Goal: Obtain resource: Download file/media

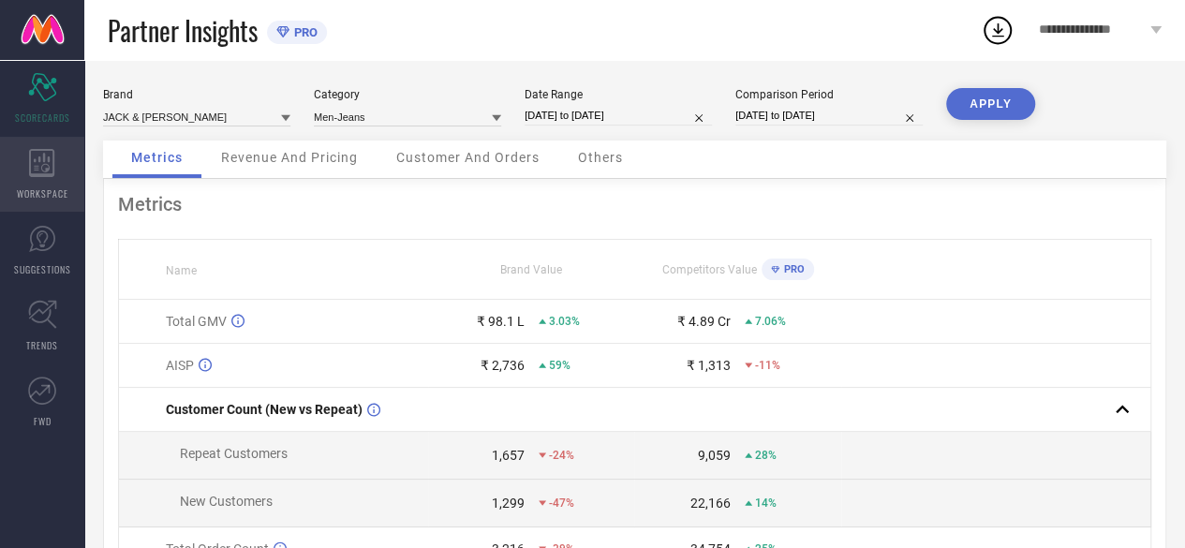
click at [47, 164] on icon at bounding box center [41, 163] width 25 height 28
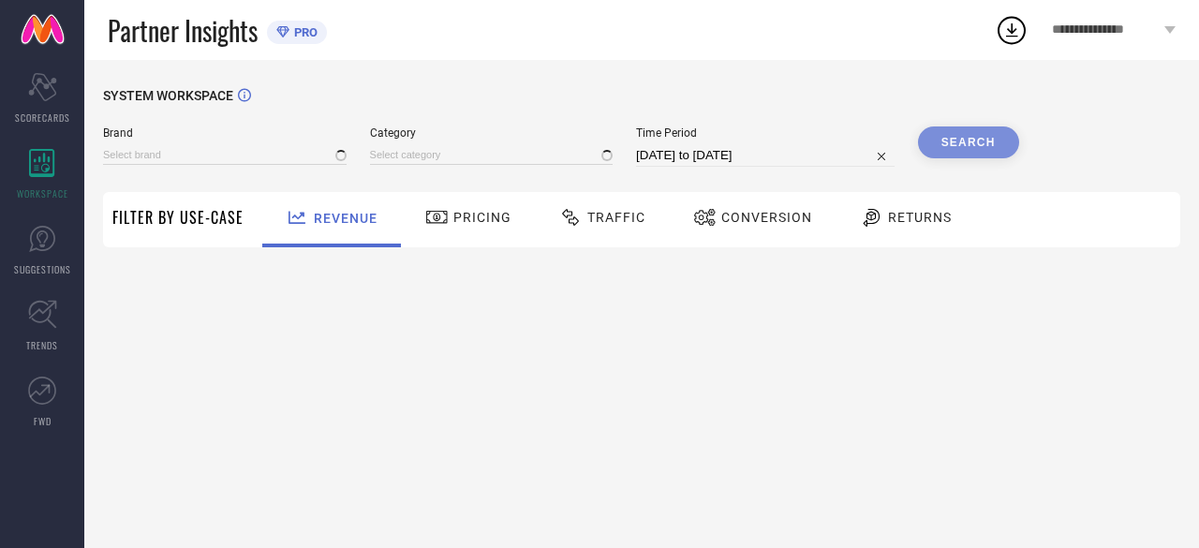
type input "JACK & [PERSON_NAME]"
type input "All"
click at [623, 211] on span "Traffic" at bounding box center [616, 217] width 58 height 15
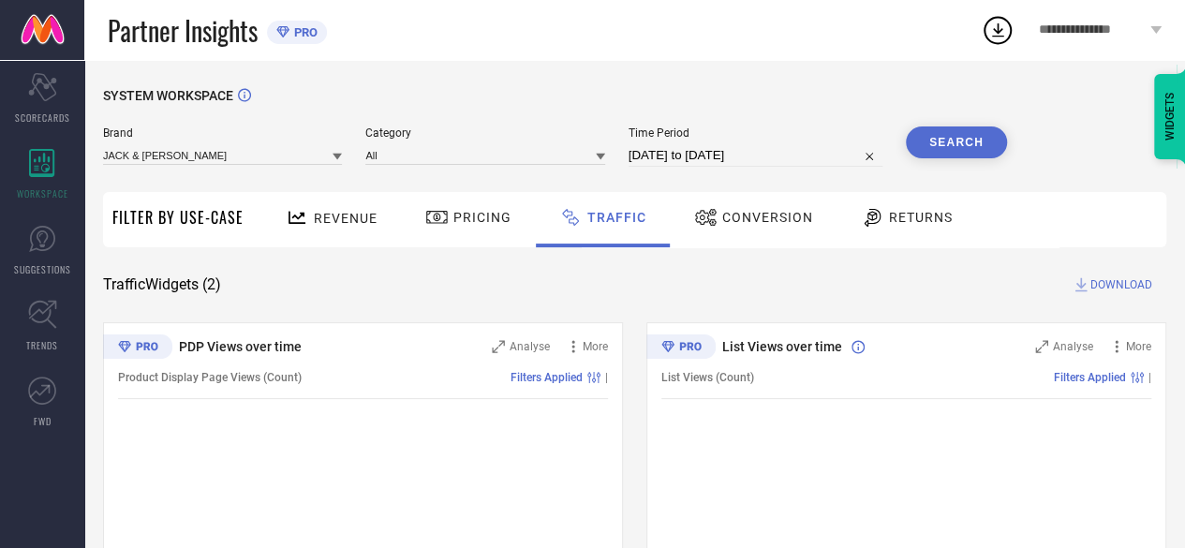
click at [339, 160] on icon at bounding box center [337, 156] width 9 height 9
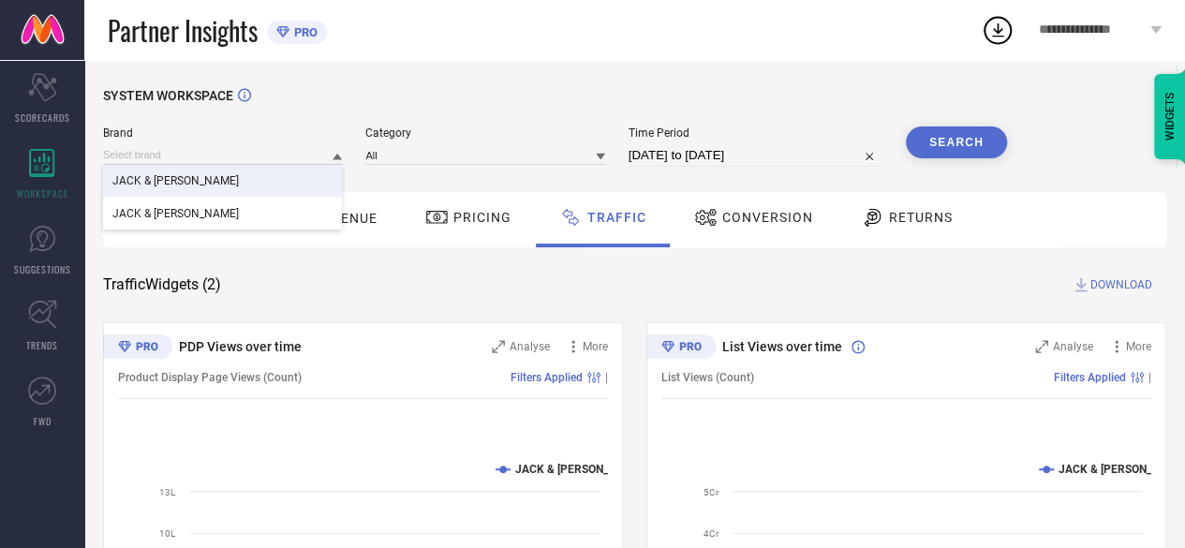
click at [260, 183] on div "JACK & [PERSON_NAME]" at bounding box center [222, 181] width 239 height 32
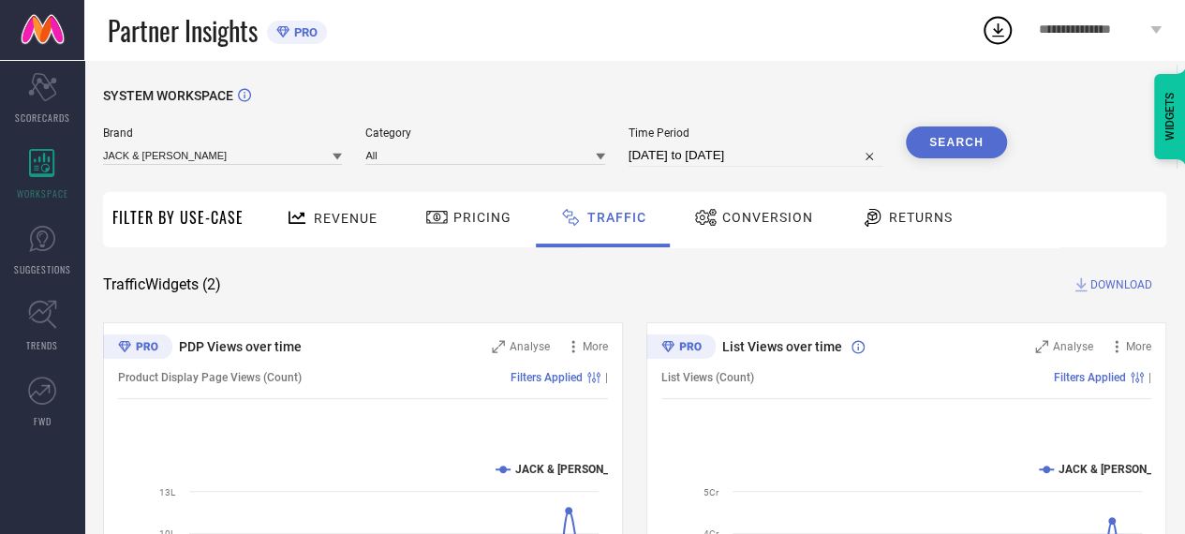
select select "7"
select select "2025"
select select "8"
select select "2025"
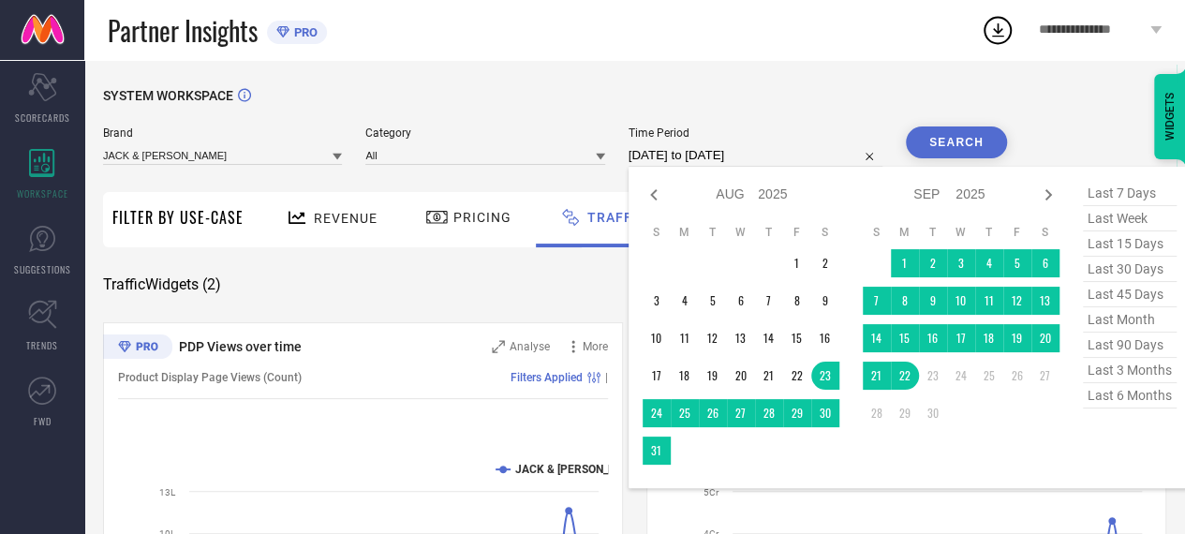
click at [675, 150] on input "[DATE] to [DATE]" at bounding box center [756, 155] width 254 height 22
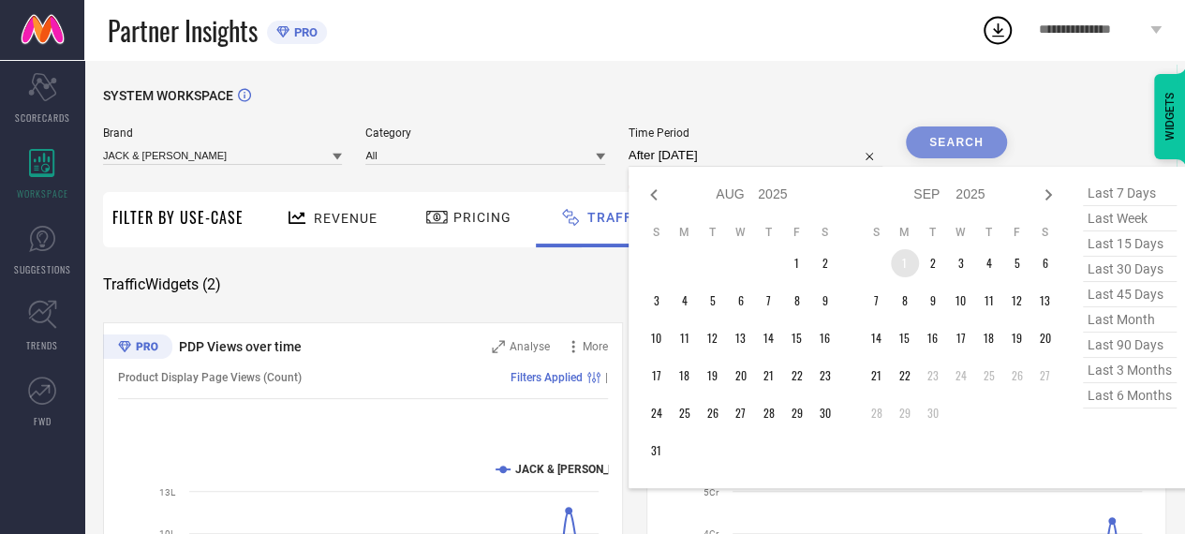
click at [907, 271] on td "1" at bounding box center [905, 263] width 28 height 28
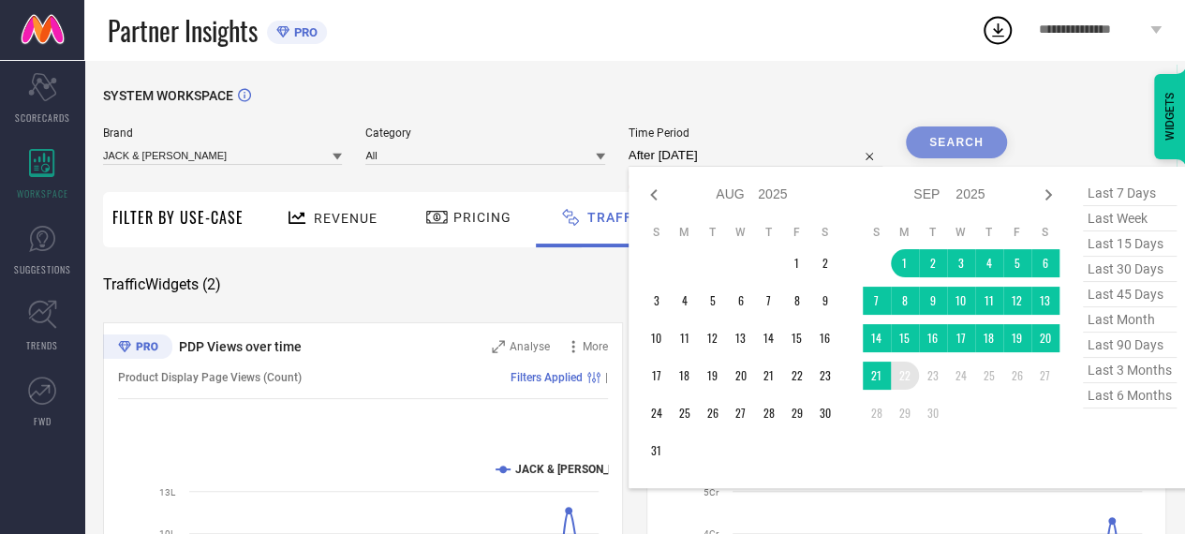
type input "[DATE] to [DATE]"
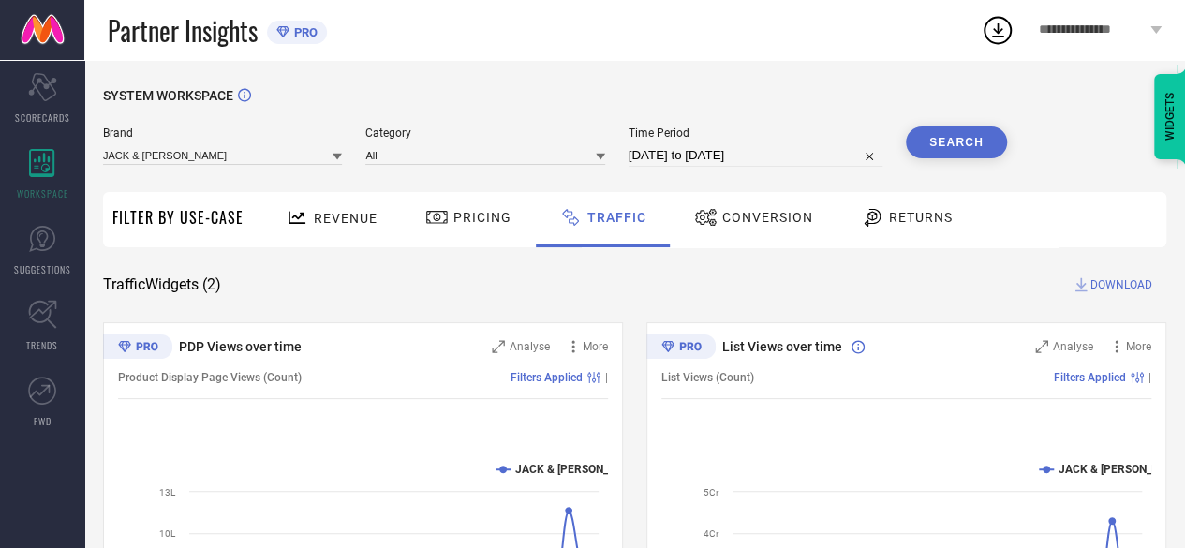
click at [952, 151] on button "Search" at bounding box center [956, 142] width 101 height 32
click at [1128, 282] on span "DOWNLOAD" at bounding box center [1122, 284] width 62 height 19
click at [998, 37] on icon at bounding box center [998, 30] width 12 height 14
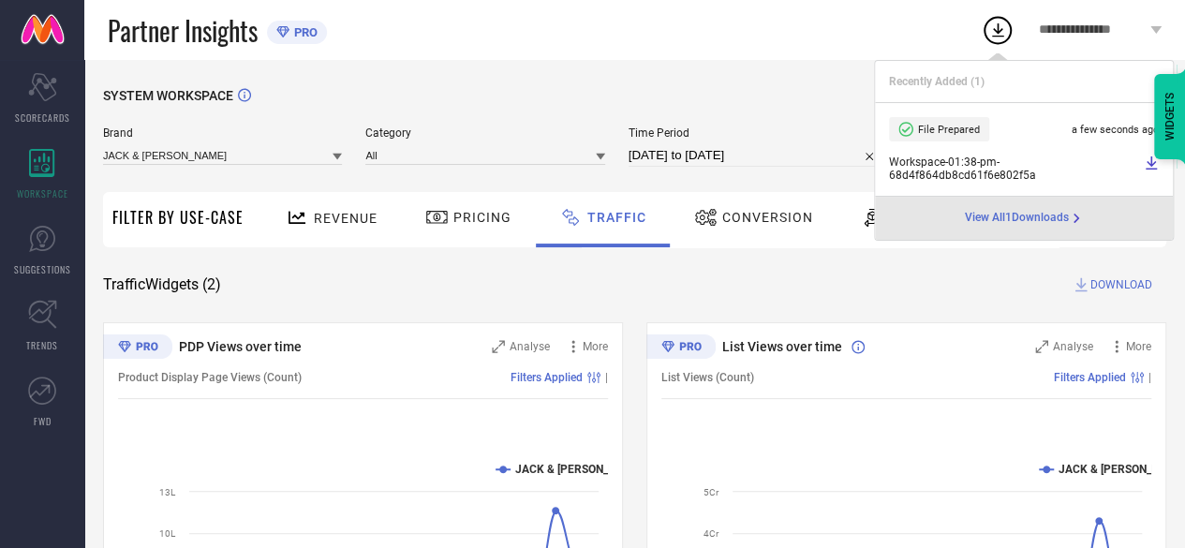
click at [1154, 170] on icon at bounding box center [1151, 163] width 15 height 15
